Goal: Find specific page/section: Find specific page/section

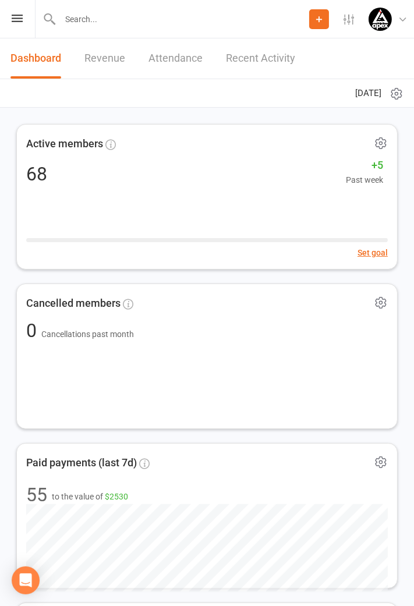
click at [228, 214] on div "Active members 68 +5 Past week Set goal" at bounding box center [206, 197] width 381 height 146
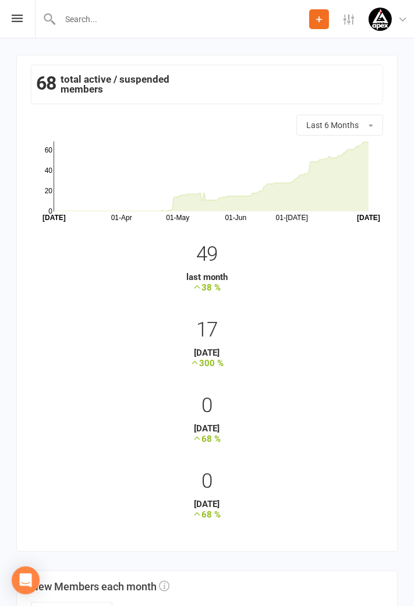
click at [91, 21] on input "text" at bounding box center [182, 19] width 253 height 16
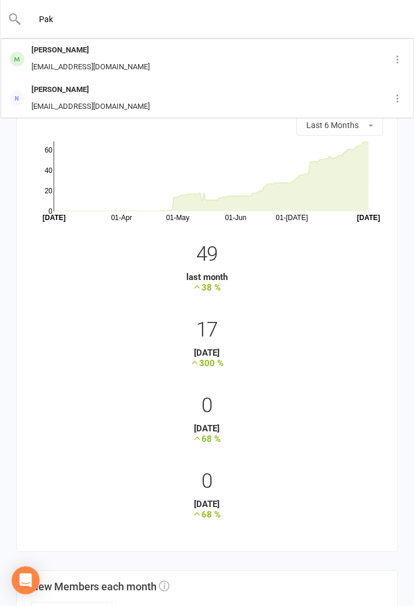
type input "Pak"
click at [257, 62] on div "[PERSON_NAME] [PERSON_NAME][EMAIL_ADDRESS][DOMAIN_NAME]" at bounding box center [181, 59] width 358 height 38
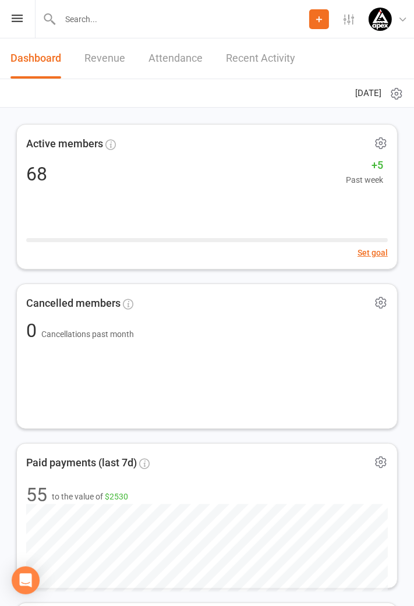
click at [186, 55] on link "Attendance" at bounding box center [175, 58] width 54 height 40
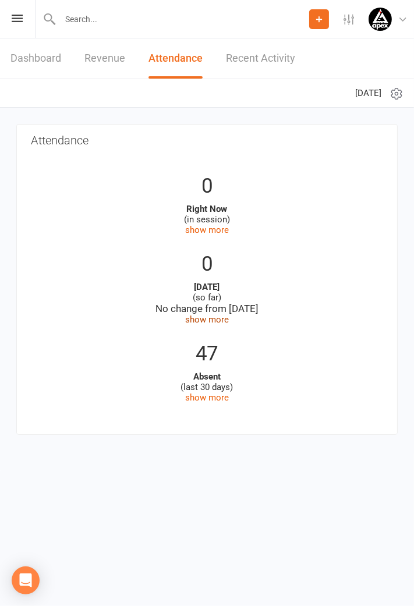
click at [221, 320] on link "show more" at bounding box center [207, 319] width 44 height 10
